Goal: Task Accomplishment & Management: Manage account settings

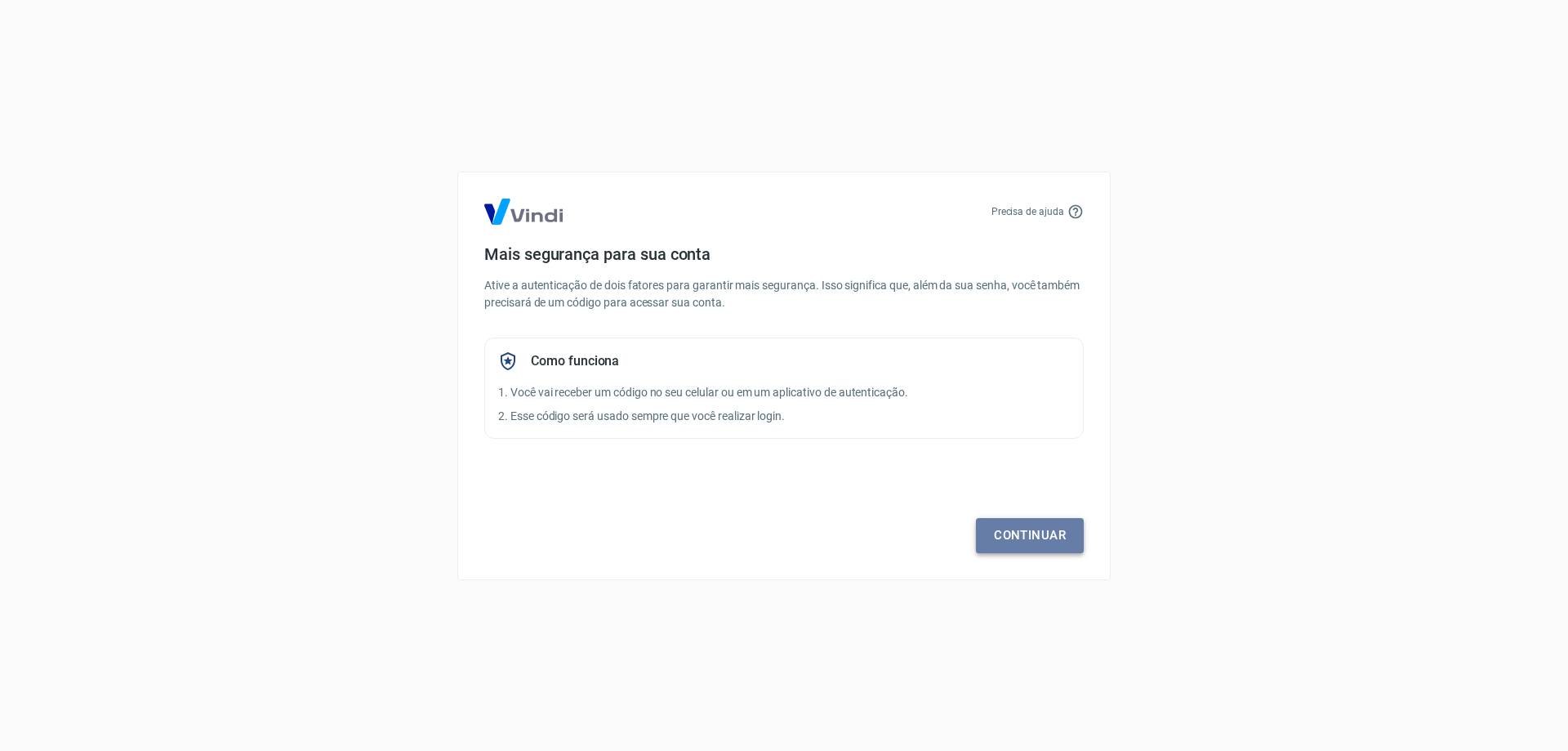
click at [1013, 546] on link "Continuar" at bounding box center [1030, 535] width 108 height 34
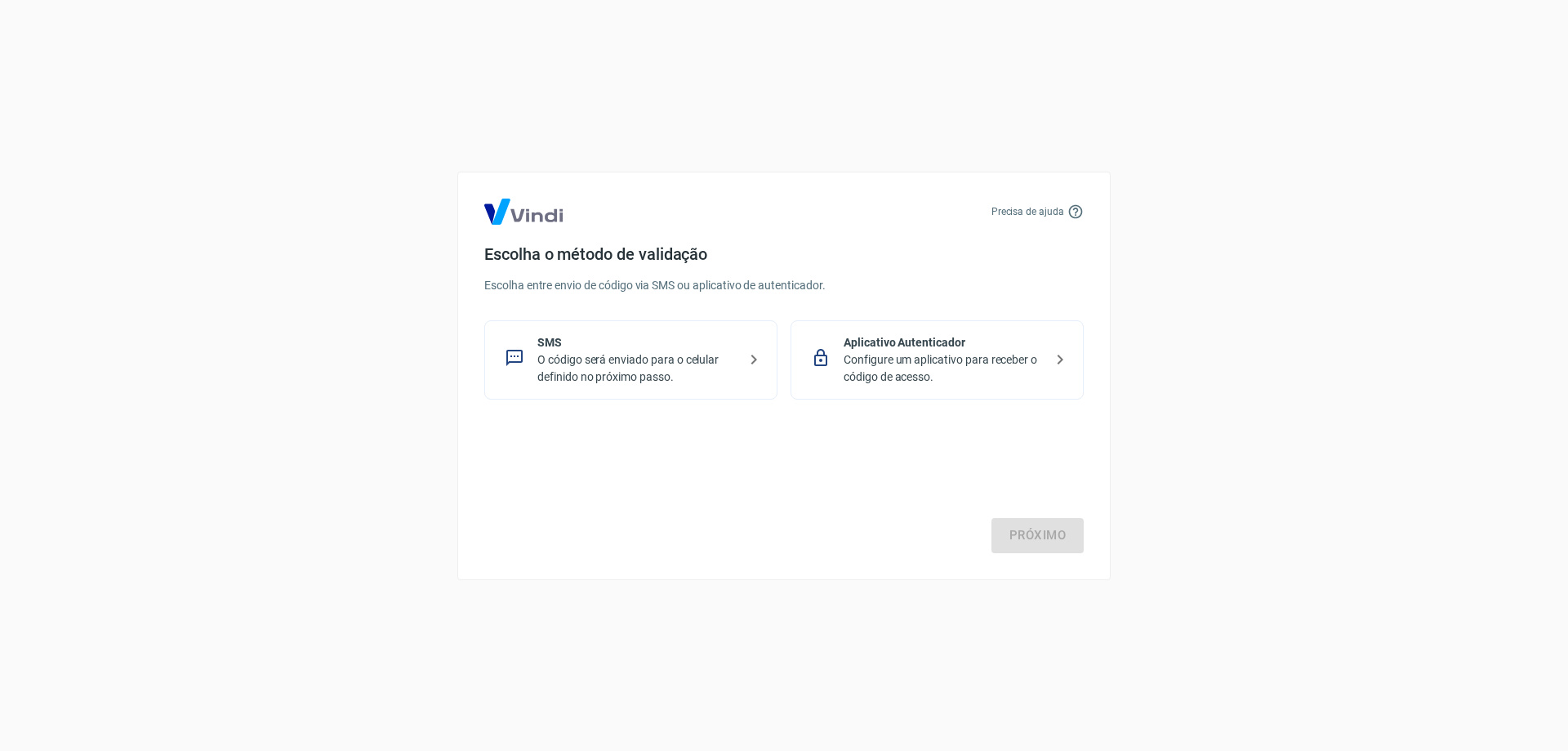
click at [687, 349] on p "SMS" at bounding box center [637, 343] width 200 height 17
click at [1069, 533] on link "Próximo" at bounding box center [1038, 535] width 92 height 34
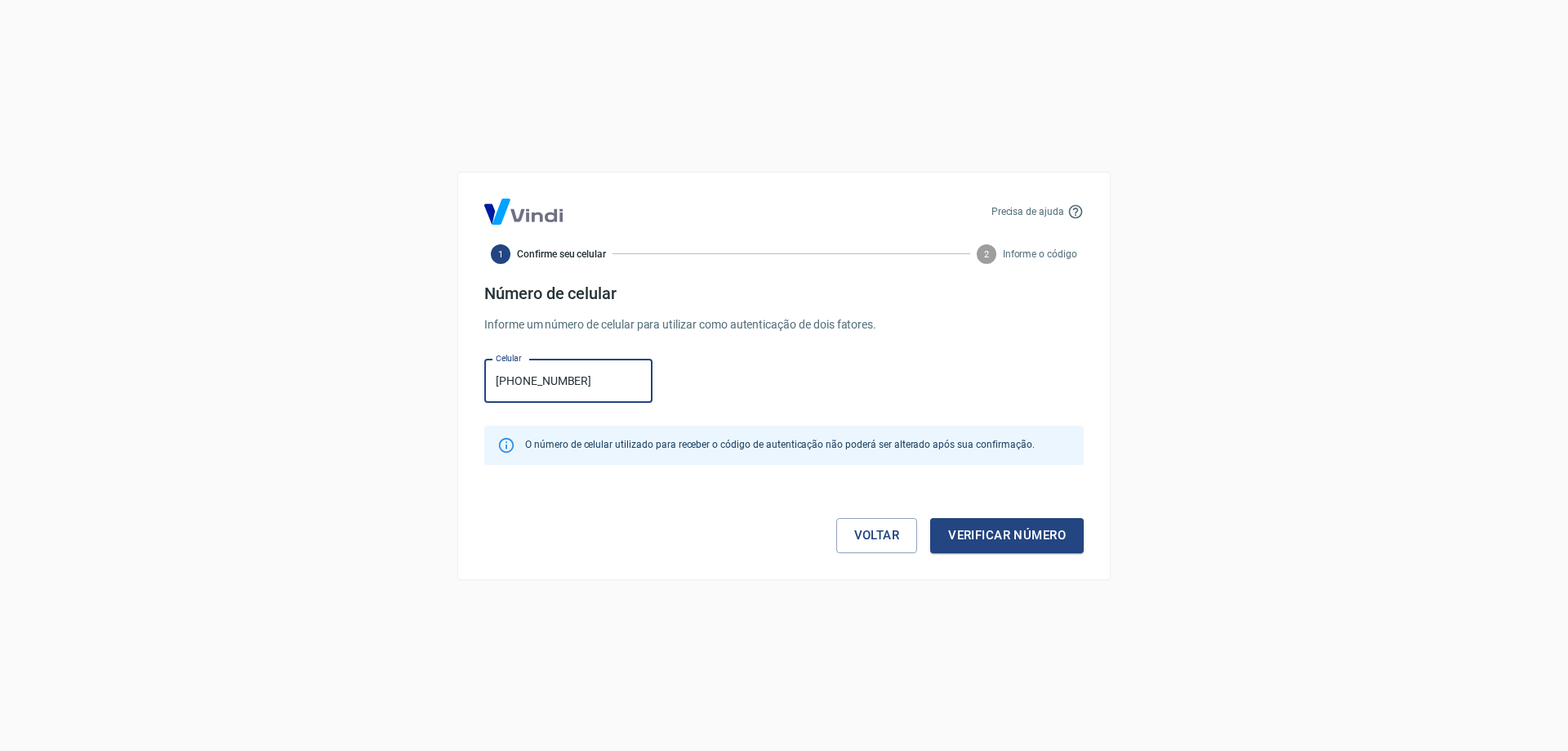
type input "(51) 98108-4541"
click at [859, 543] on link "Voltar" at bounding box center [877, 535] width 81 height 34
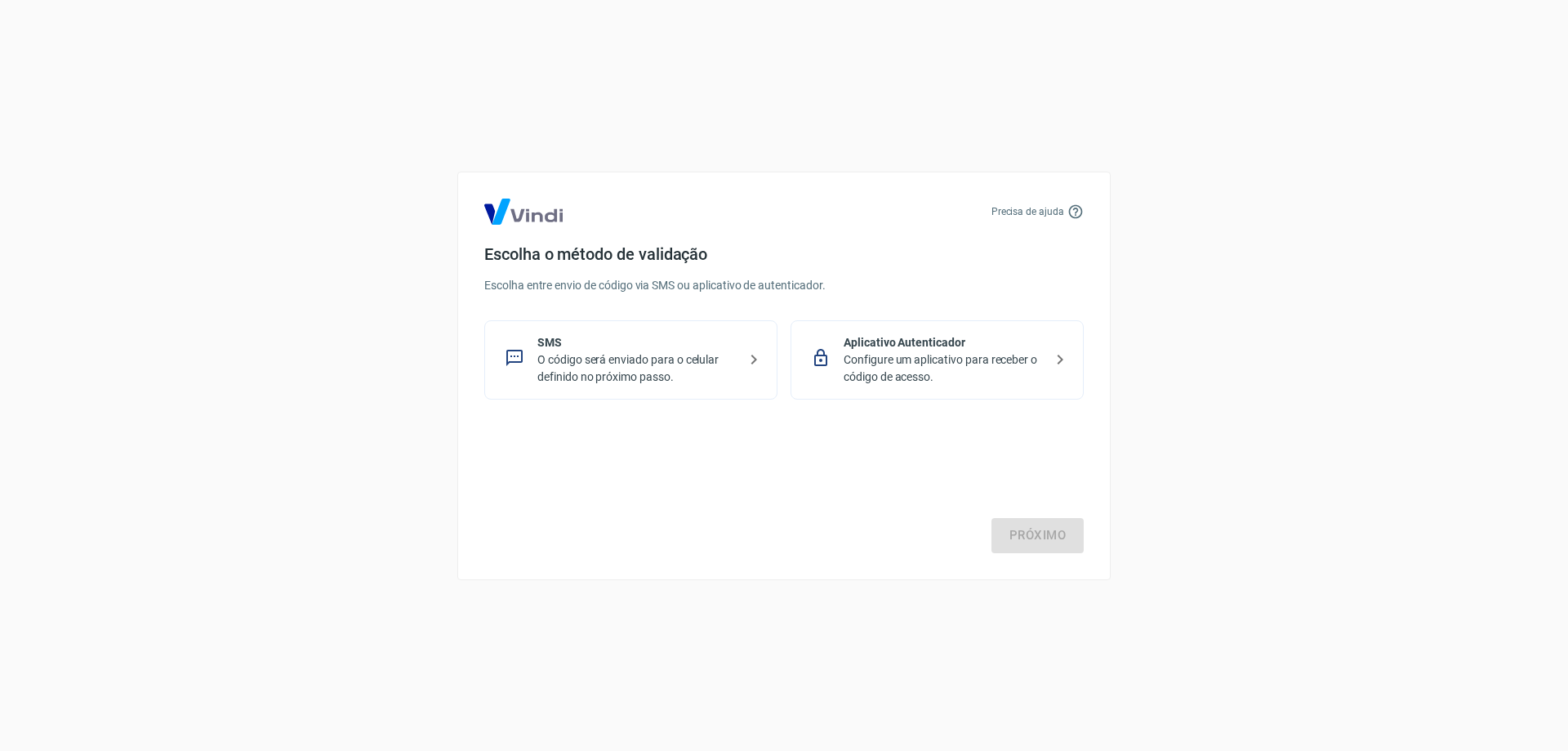
click at [1043, 531] on div "Próximo" at bounding box center [784, 486] width 599 height 134
click at [613, 341] on p "SMS" at bounding box center [637, 343] width 200 height 17
click at [1032, 552] on link "Próximo" at bounding box center [1038, 535] width 92 height 34
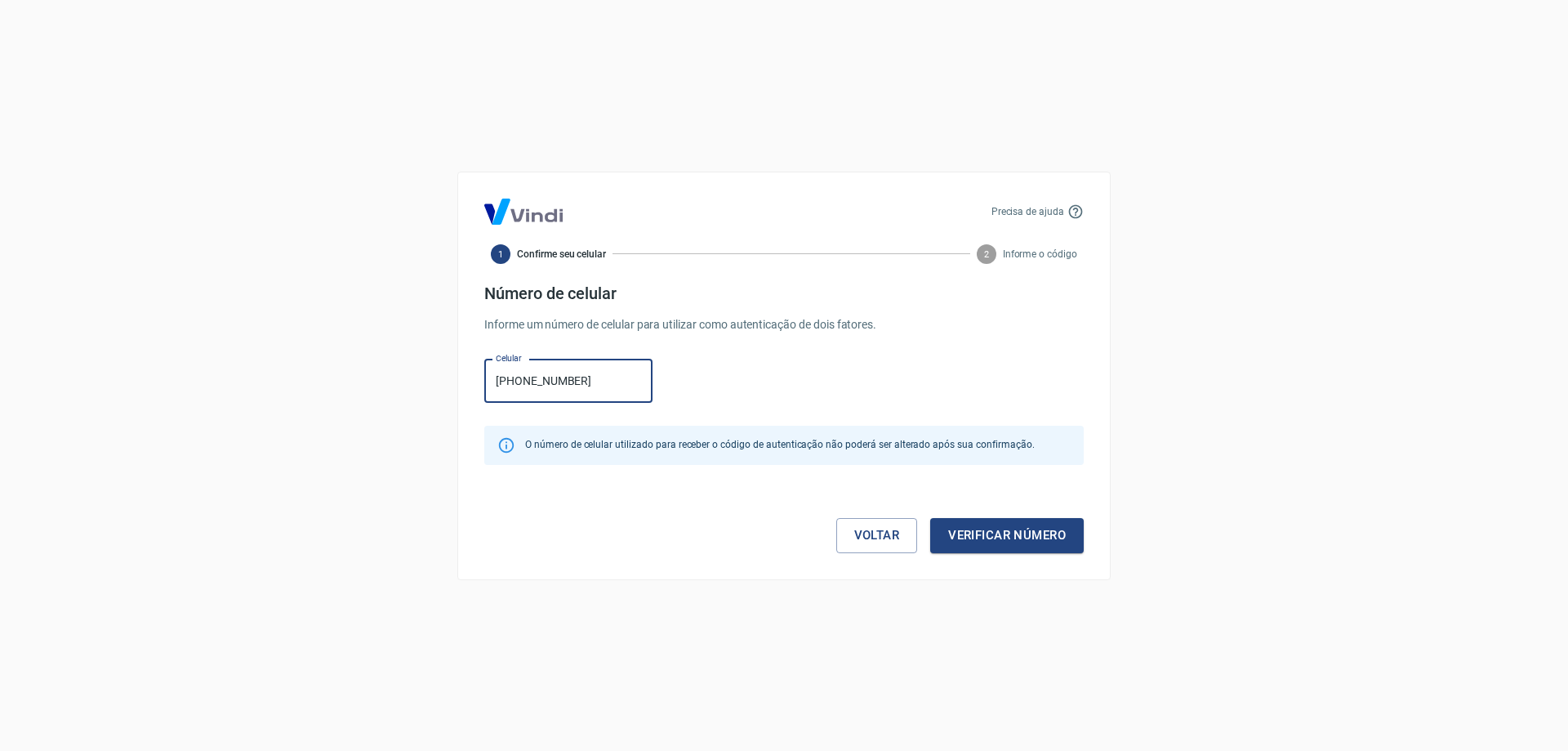
click at [499, 381] on input "(98) 1084-541" at bounding box center [568, 381] width 168 height 44
type input "(59) 81084-5411"
drag, startPoint x: 597, startPoint y: 382, endPoint x: 271, endPoint y: 388, distance: 326.1
click at [271, 388] on div "Precisa de ajuda 1 Confirme seu celular 2 Informe o código Número de celular In…" at bounding box center [784, 376] width 1568 height 751
type input "(51) 98108-4541"
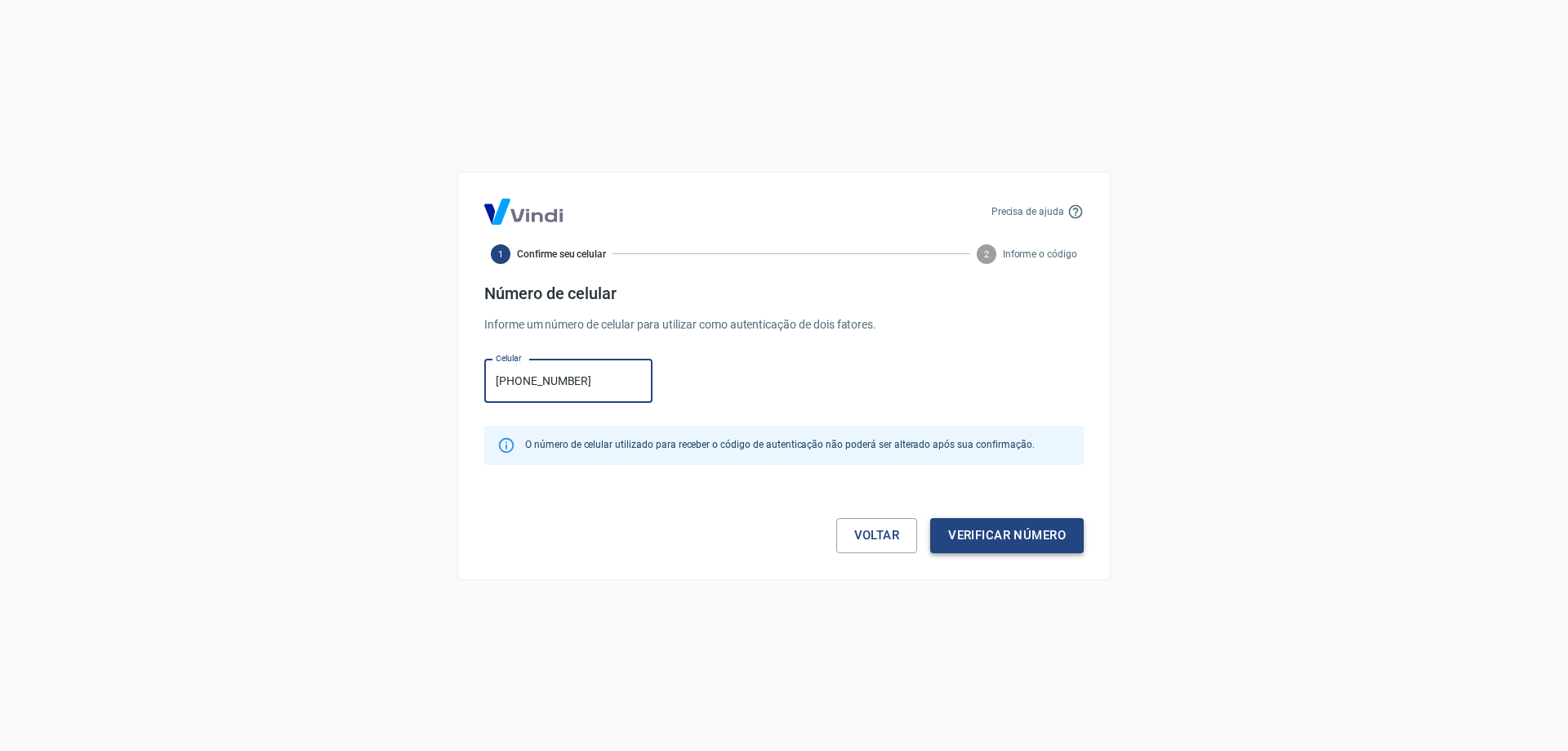
click at [1045, 550] on button "Verificar número" at bounding box center [1007, 535] width 153 height 34
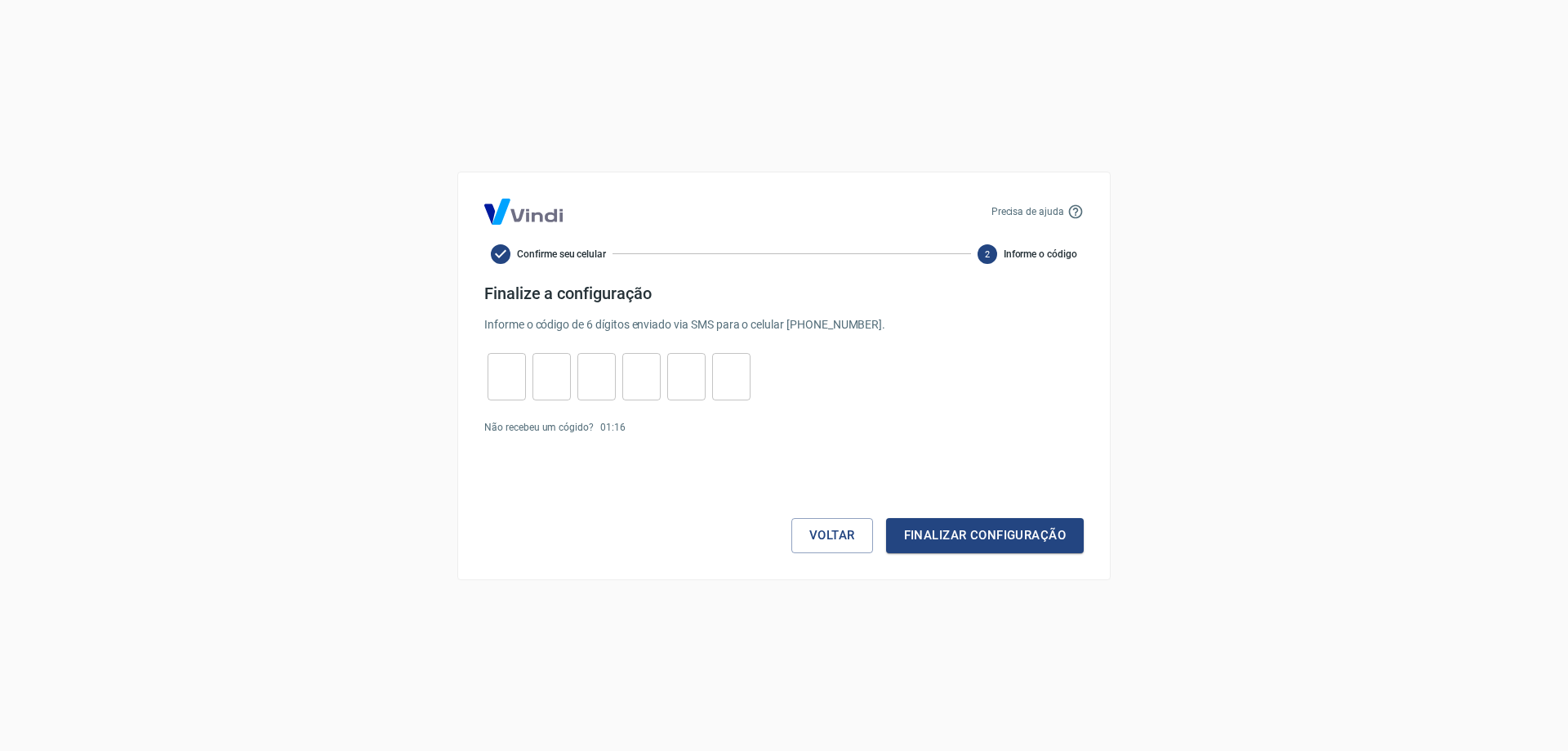
click at [510, 381] on input "tel" at bounding box center [507, 376] width 39 height 35
type input "9"
type input "6"
type input "1"
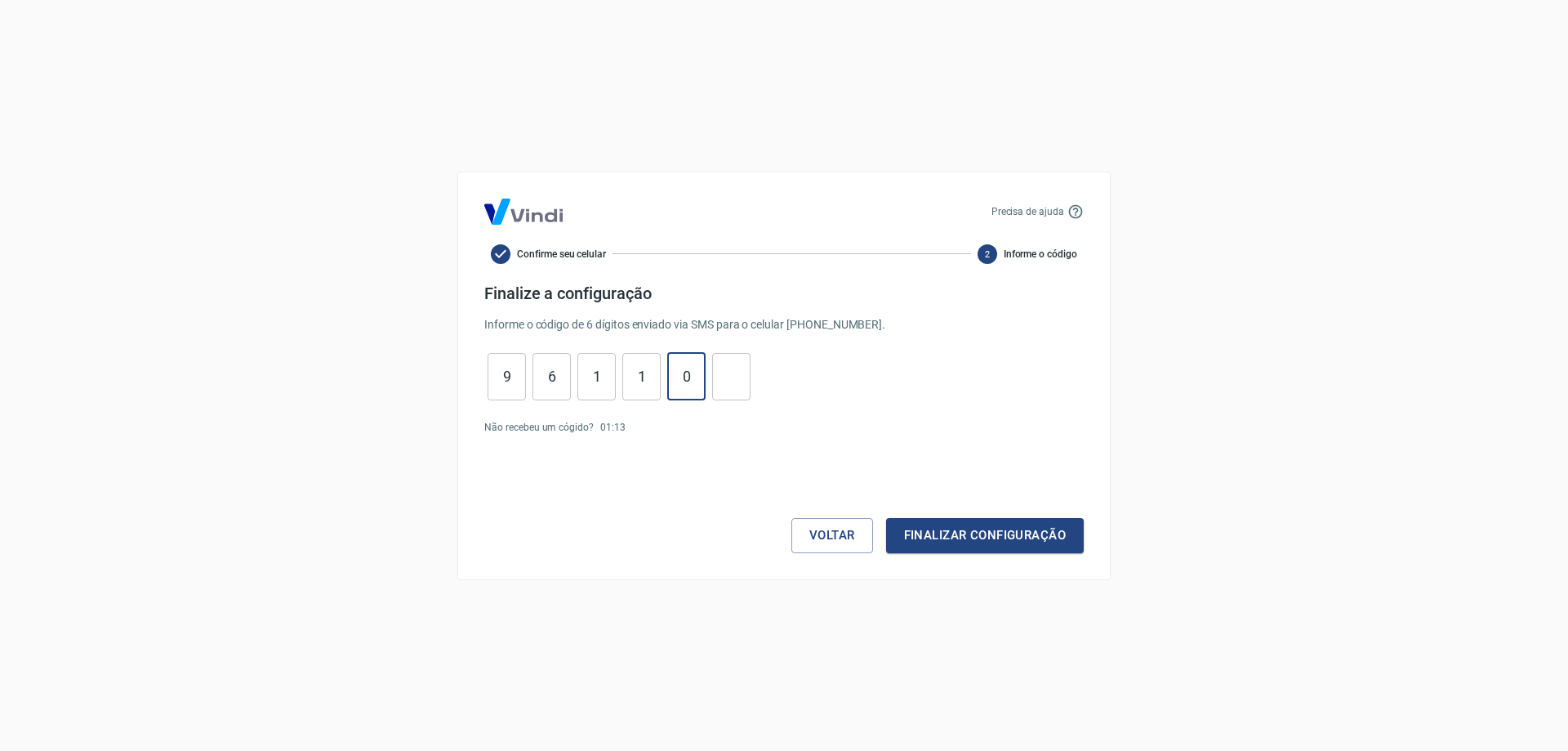
type input "0"
type input "7"
click at [1012, 536] on button "Finalizar configuração" at bounding box center [986, 535] width 198 height 34
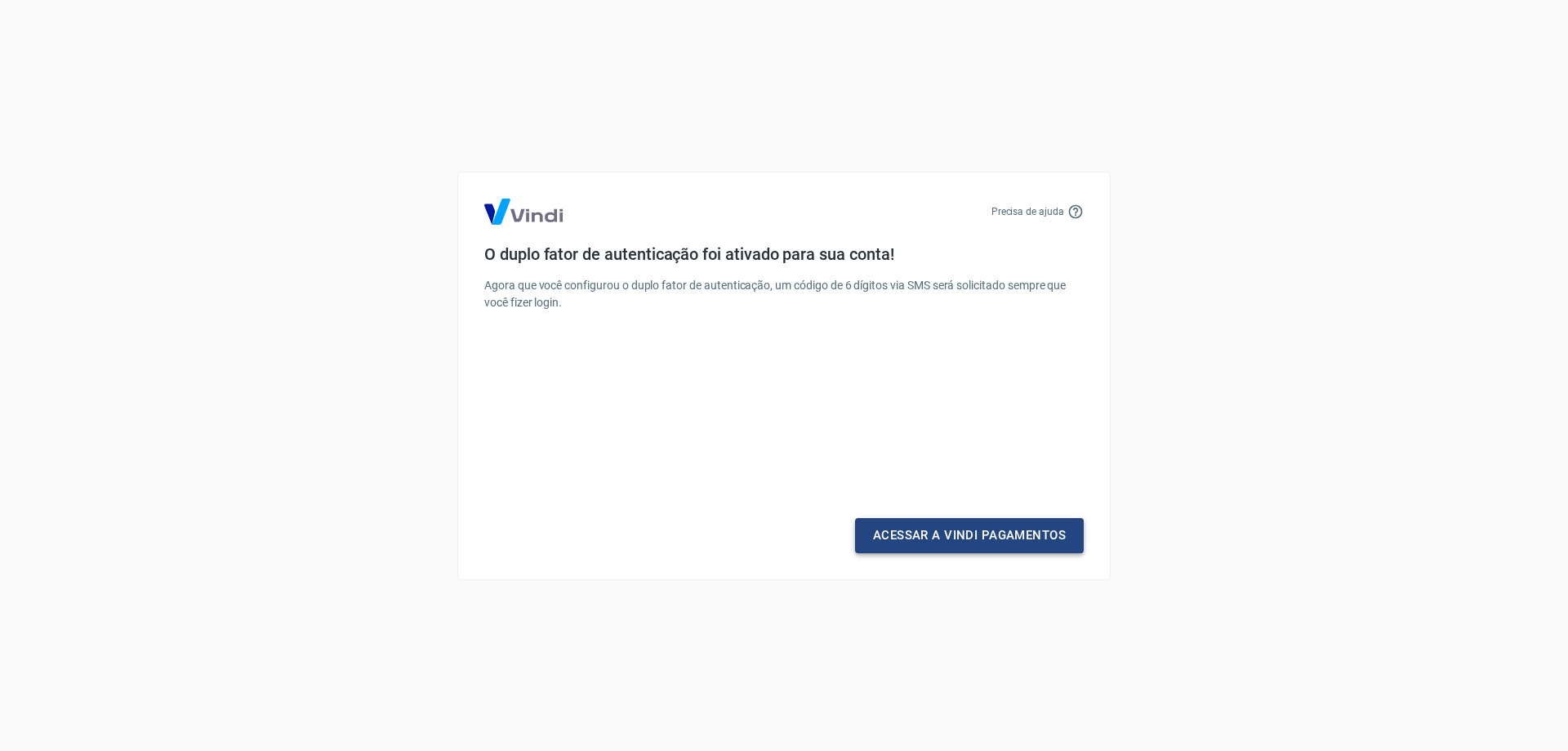
click at [1006, 536] on link "Acessar a Vindi Pagamentos" at bounding box center [969, 535] width 229 height 34
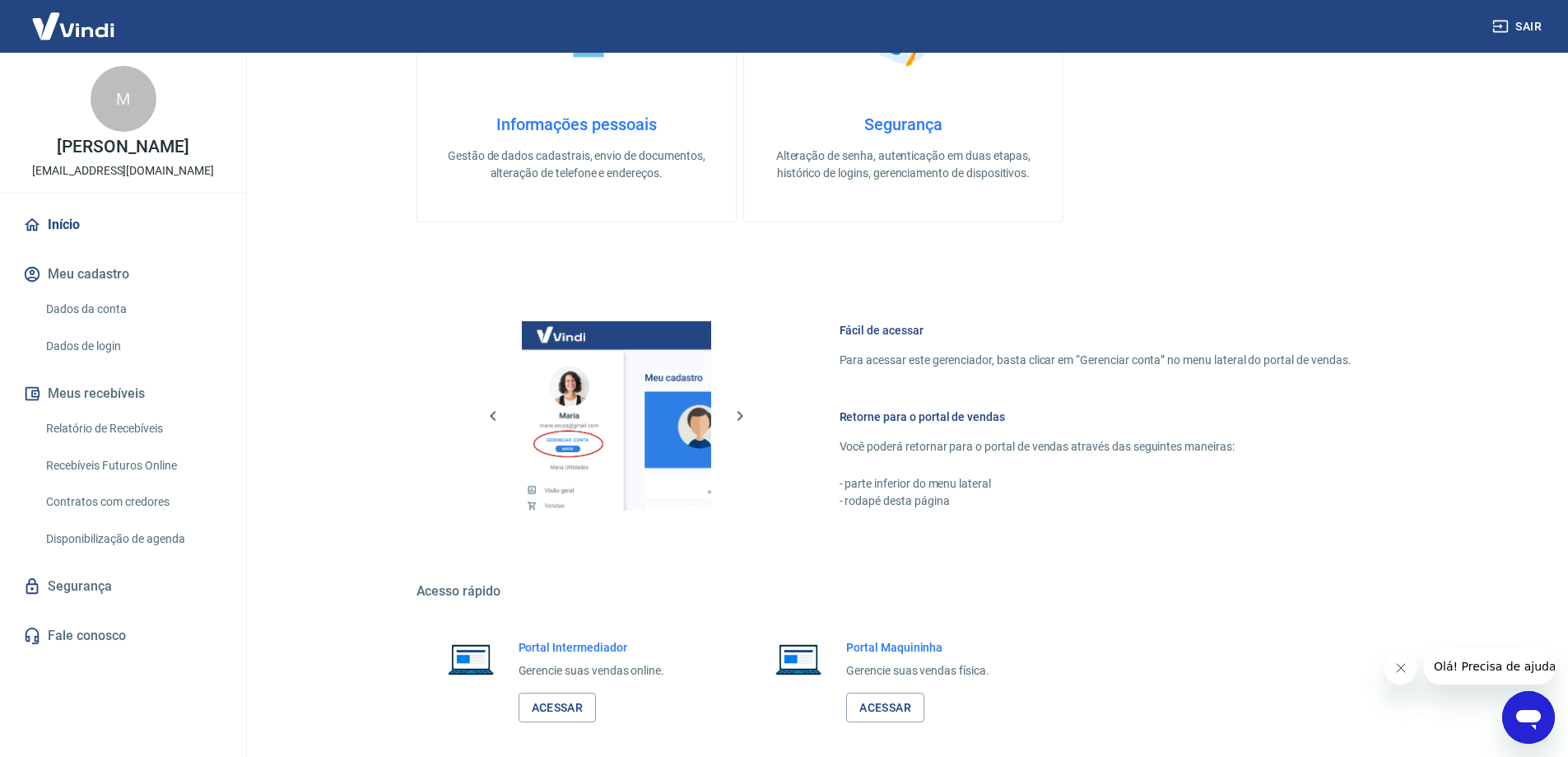
scroll to position [698, 0]
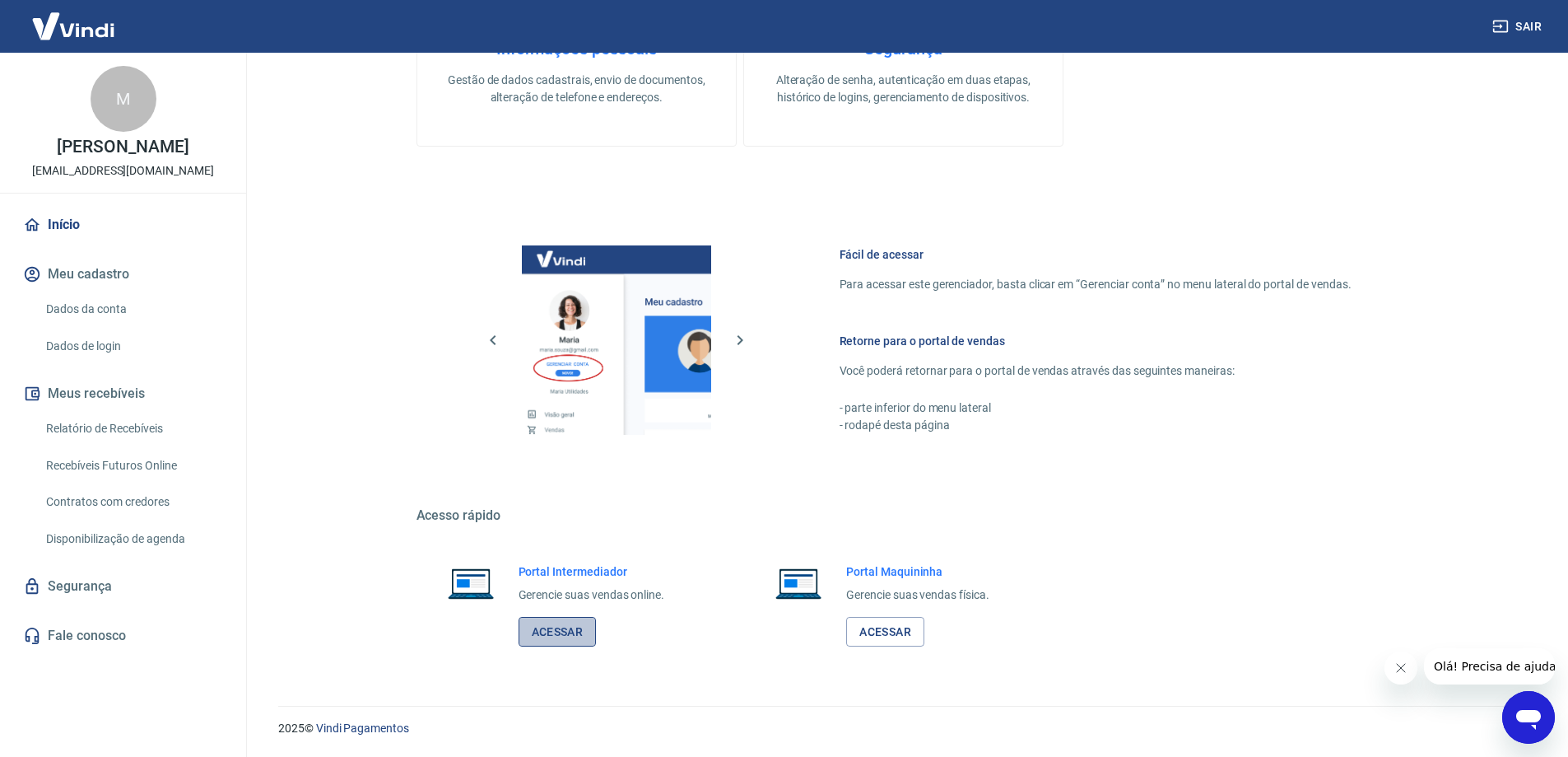
click at [560, 632] on link "Acessar" at bounding box center [557, 632] width 79 height 30
